Goal: Information Seeking & Learning: Find specific fact

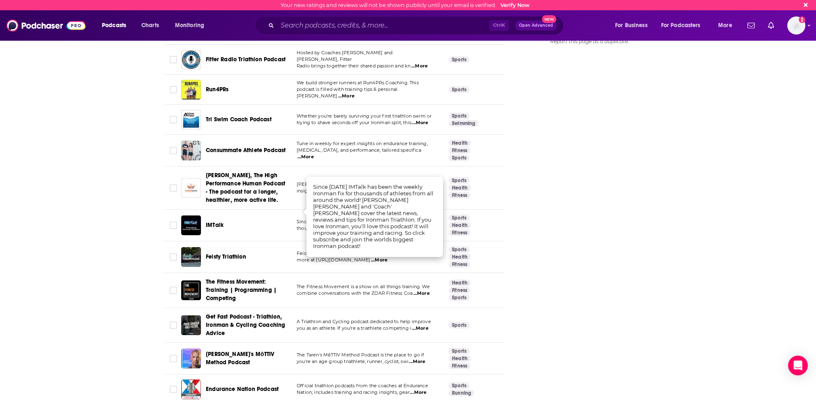
scroll to position [1110, 0]
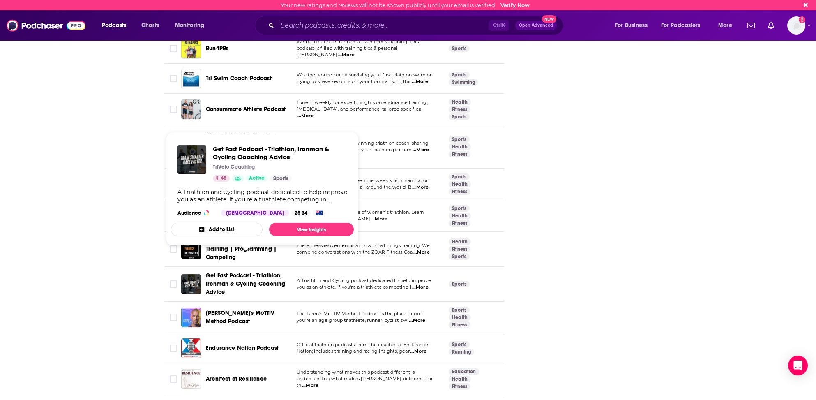
drag, startPoint x: 242, startPoint y: 197, endPoint x: 238, endPoint y: 190, distance: 7.4
click at [241, 195] on div "A Triathlon and Cycling podcast dedicated to help improve you as an athlete. If…" at bounding box center [263, 195] width 170 height 15
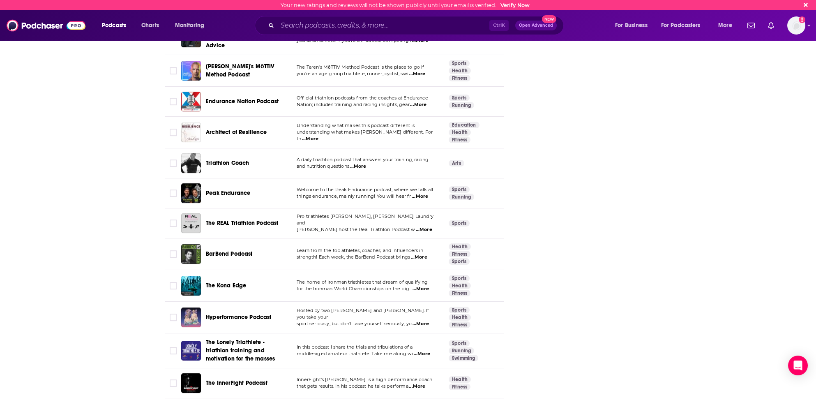
scroll to position [1398, 0]
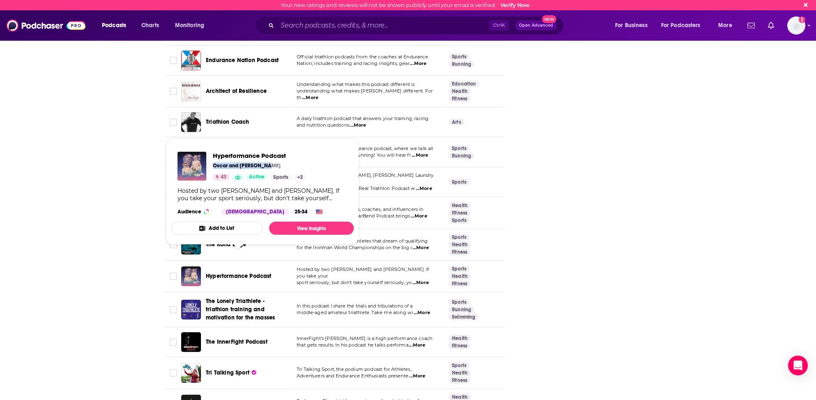
drag, startPoint x: 213, startPoint y: 166, endPoint x: 269, endPoint y: 167, distance: 55.9
click at [269, 167] on div "Oscar and [PERSON_NAME]" at bounding box center [259, 165] width 93 height 7
copy p "Oscar and [PERSON_NAME]"
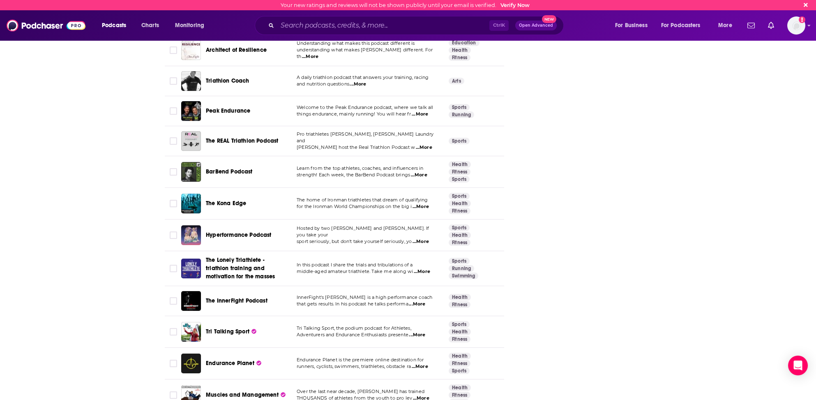
scroll to position [1480, 0]
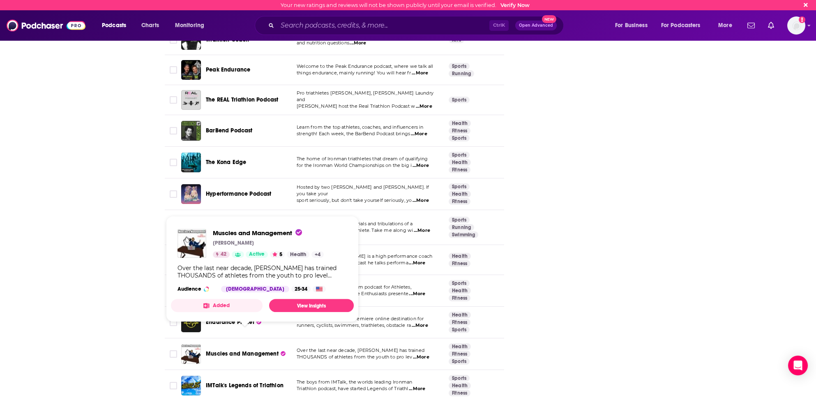
drag, startPoint x: 213, startPoint y: 242, endPoint x: 251, endPoint y: 245, distance: 37.5
click at [251, 245] on div "[PERSON_NAME]" at bounding box center [268, 243] width 111 height 7
copy p "[PERSON_NAME]"
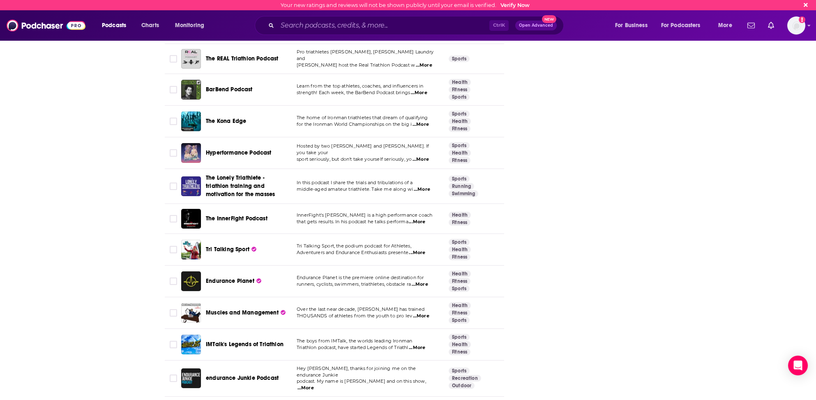
scroll to position [1562, 0]
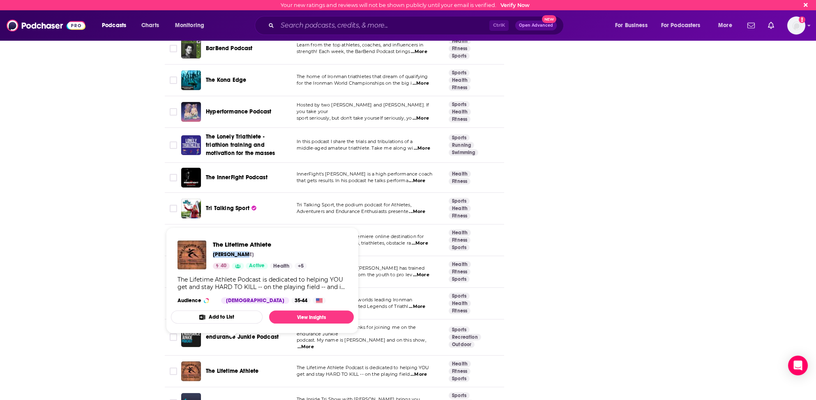
drag, startPoint x: 213, startPoint y: 255, endPoint x: 245, endPoint y: 255, distance: 31.7
click at [245, 255] on div "[PERSON_NAME]" at bounding box center [260, 254] width 94 height 7
copy p "[PERSON_NAME]"
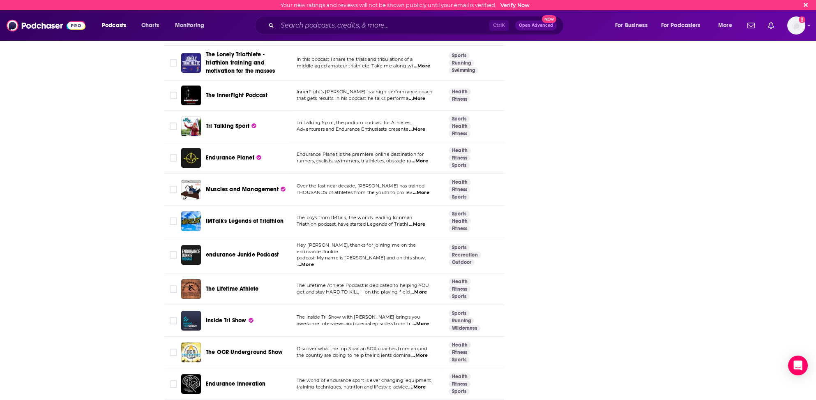
scroll to position [1686, 0]
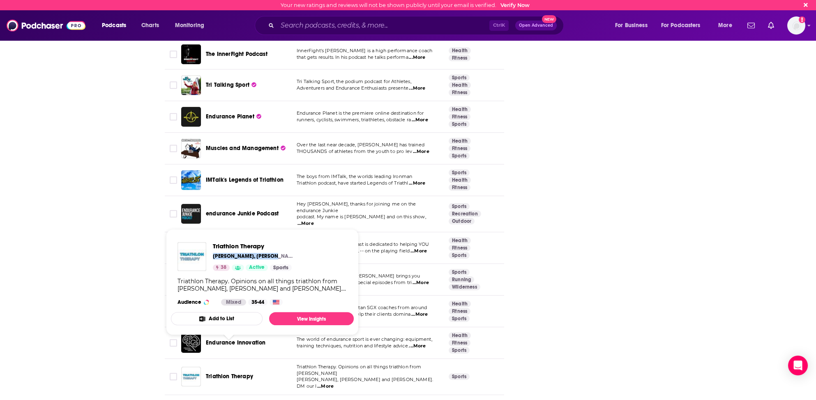
drag, startPoint x: 212, startPoint y: 256, endPoint x: 273, endPoint y: 261, distance: 61.4
click at [273, 261] on div "Triathlon Therapy [PERSON_NAME], [PERSON_NAME] and [PERSON_NAME] 38 Active Spor…" at bounding box center [237, 256] width 118 height 29
copy p "[PERSON_NAME], [PERSON_NAME]"
